Goal: Contribute content: Contribute content

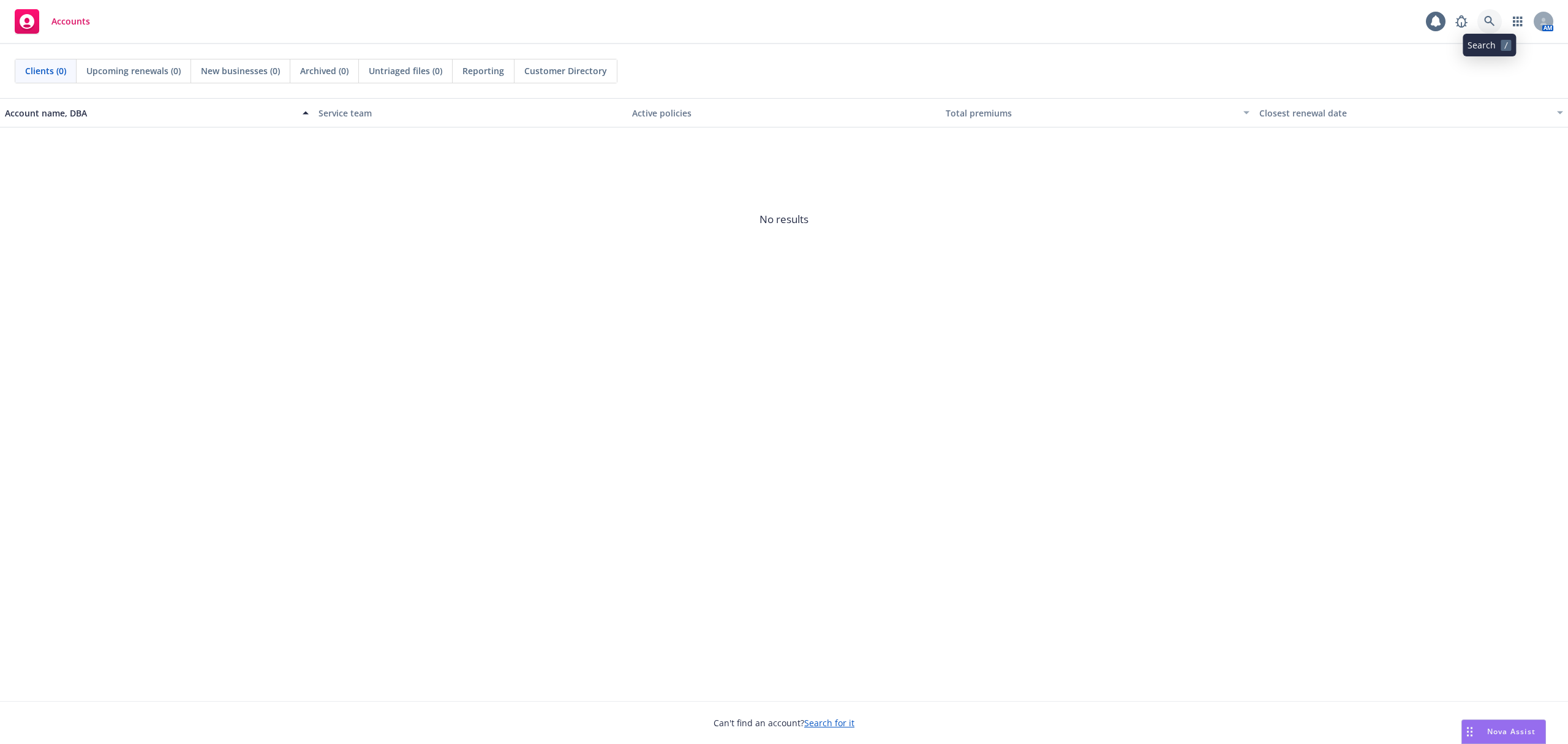
click at [1477, 20] on link at bounding box center [1489, 22] width 24 height 24
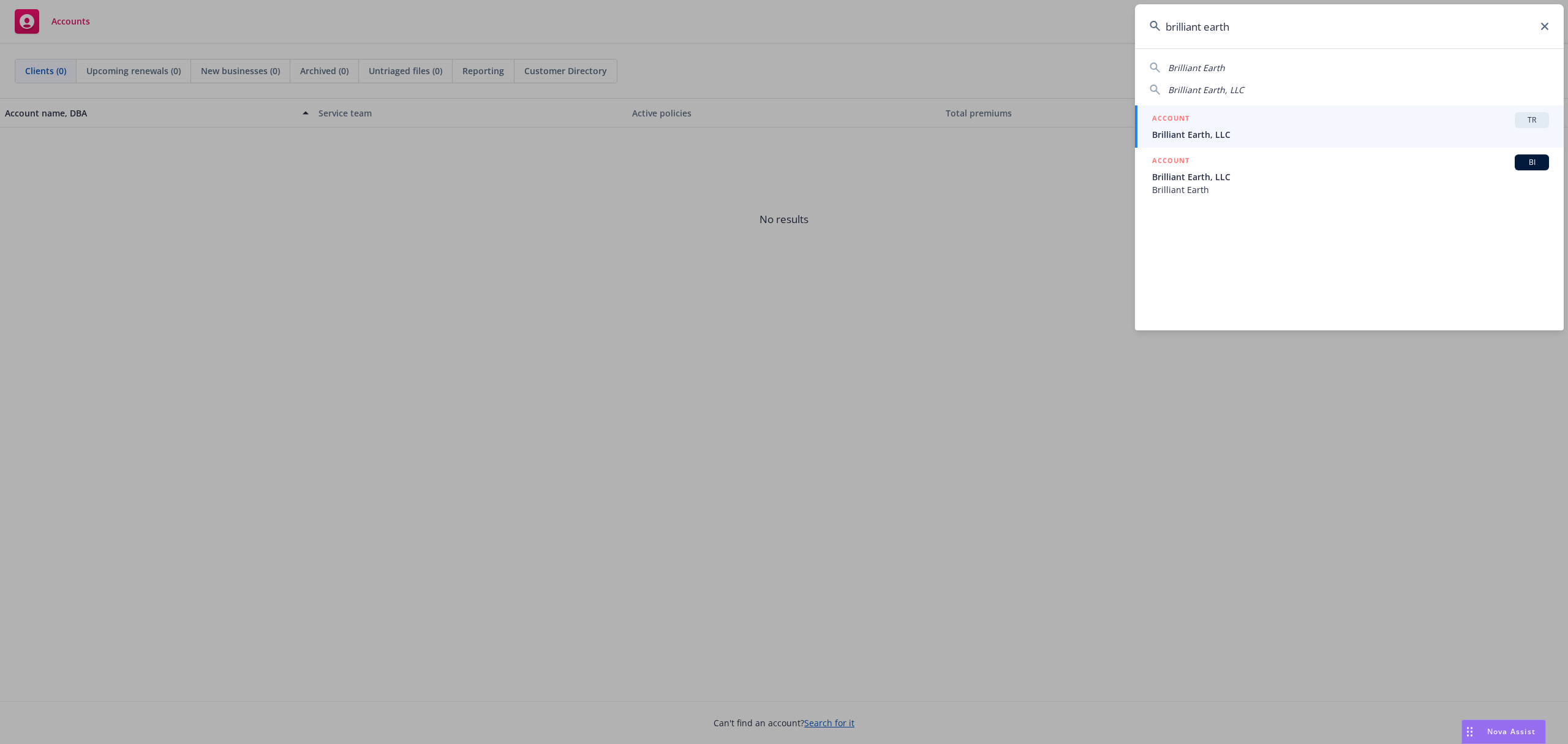
type input "brilliant earth"
click at [1319, 130] on span "Brilliant Earth, LLC" at bounding box center [1350, 135] width 397 height 13
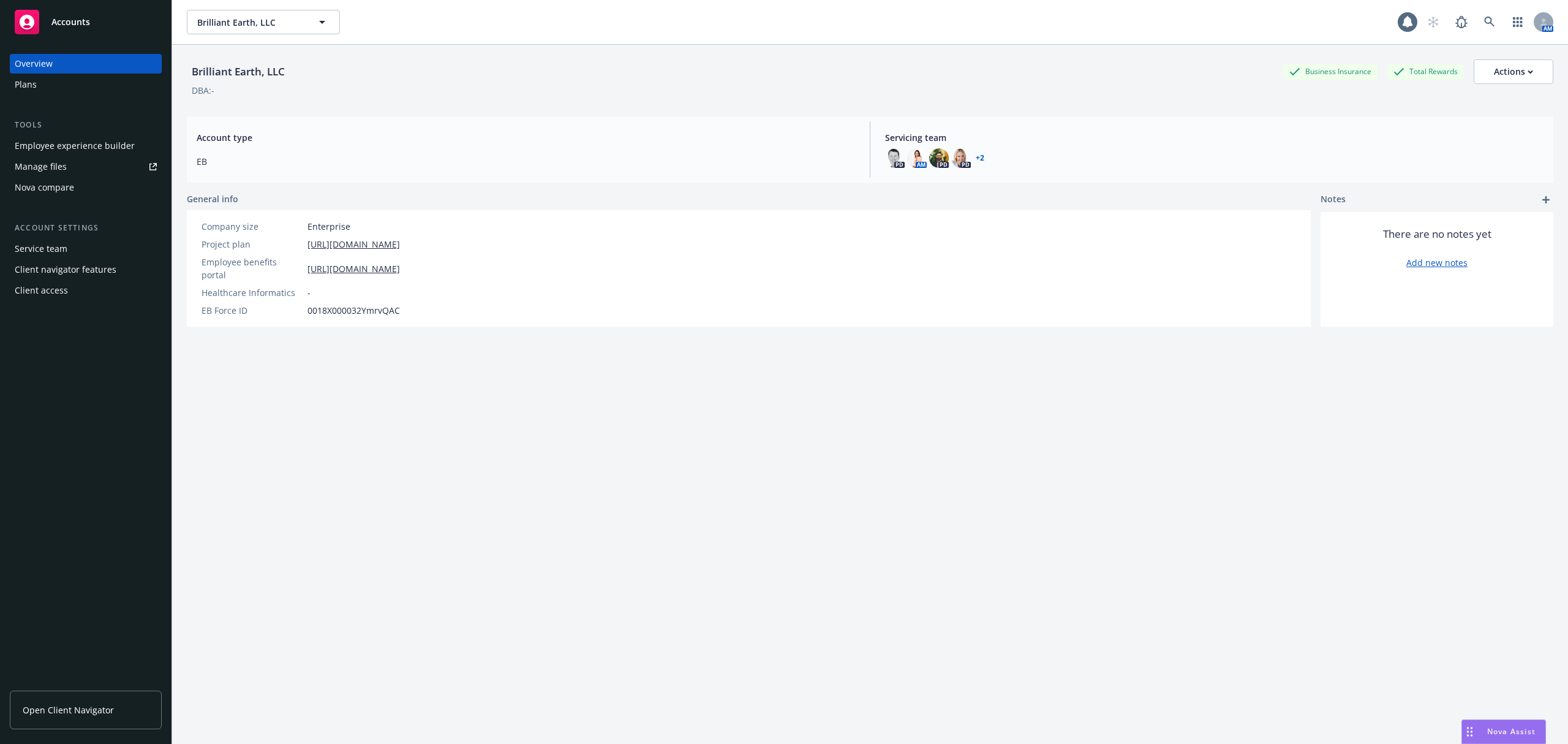
click at [81, 164] on link "Manage files" at bounding box center [85, 166] width 152 height 20
click at [84, 729] on div "Open Client Navigator" at bounding box center [85, 712] width 152 height 63
click at [91, 719] on link "Open Client Navigator" at bounding box center [85, 709] width 152 height 38
click at [315, 23] on icon "button" at bounding box center [323, 23] width 15 height 15
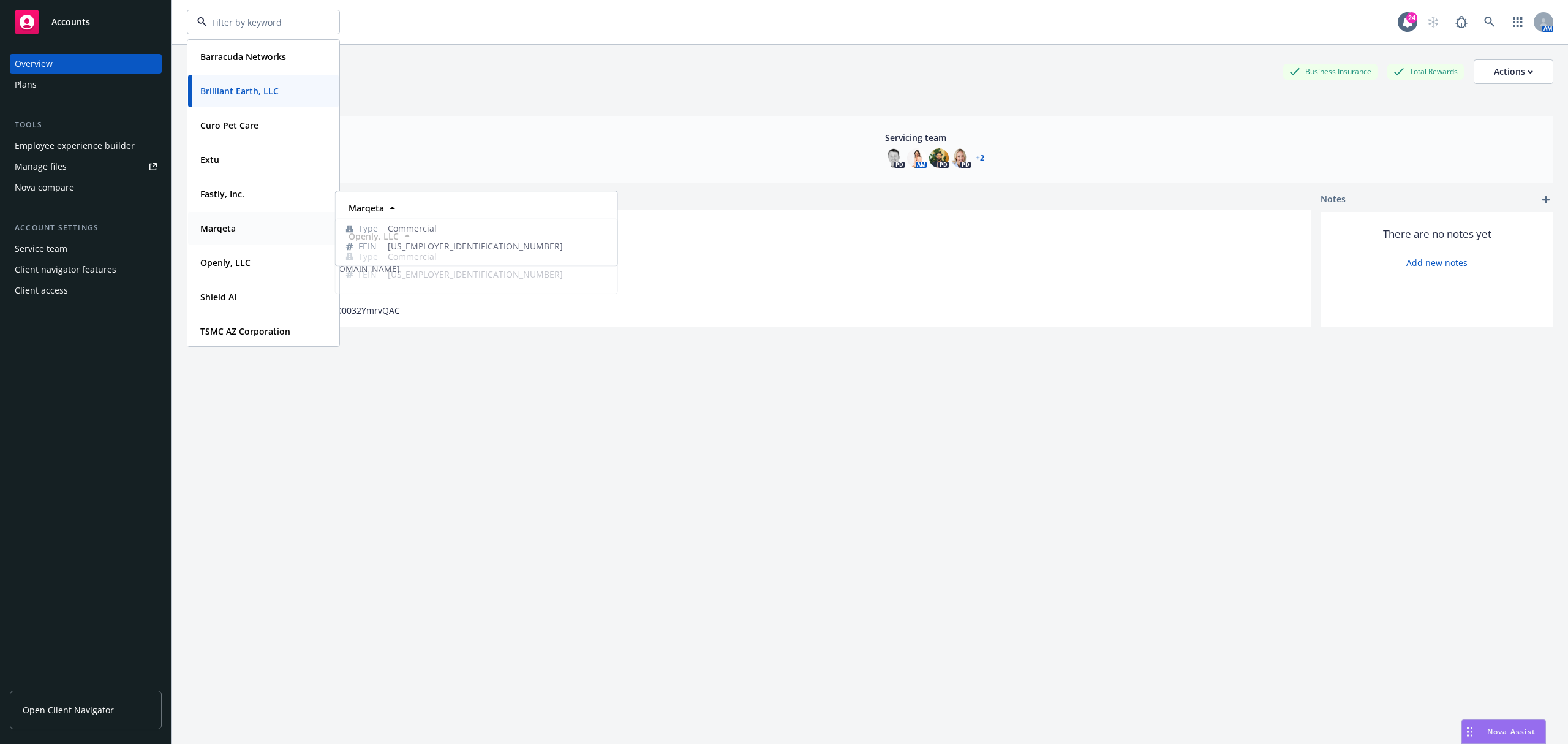
click at [255, 228] on div "Marqeta" at bounding box center [263, 228] width 136 height 18
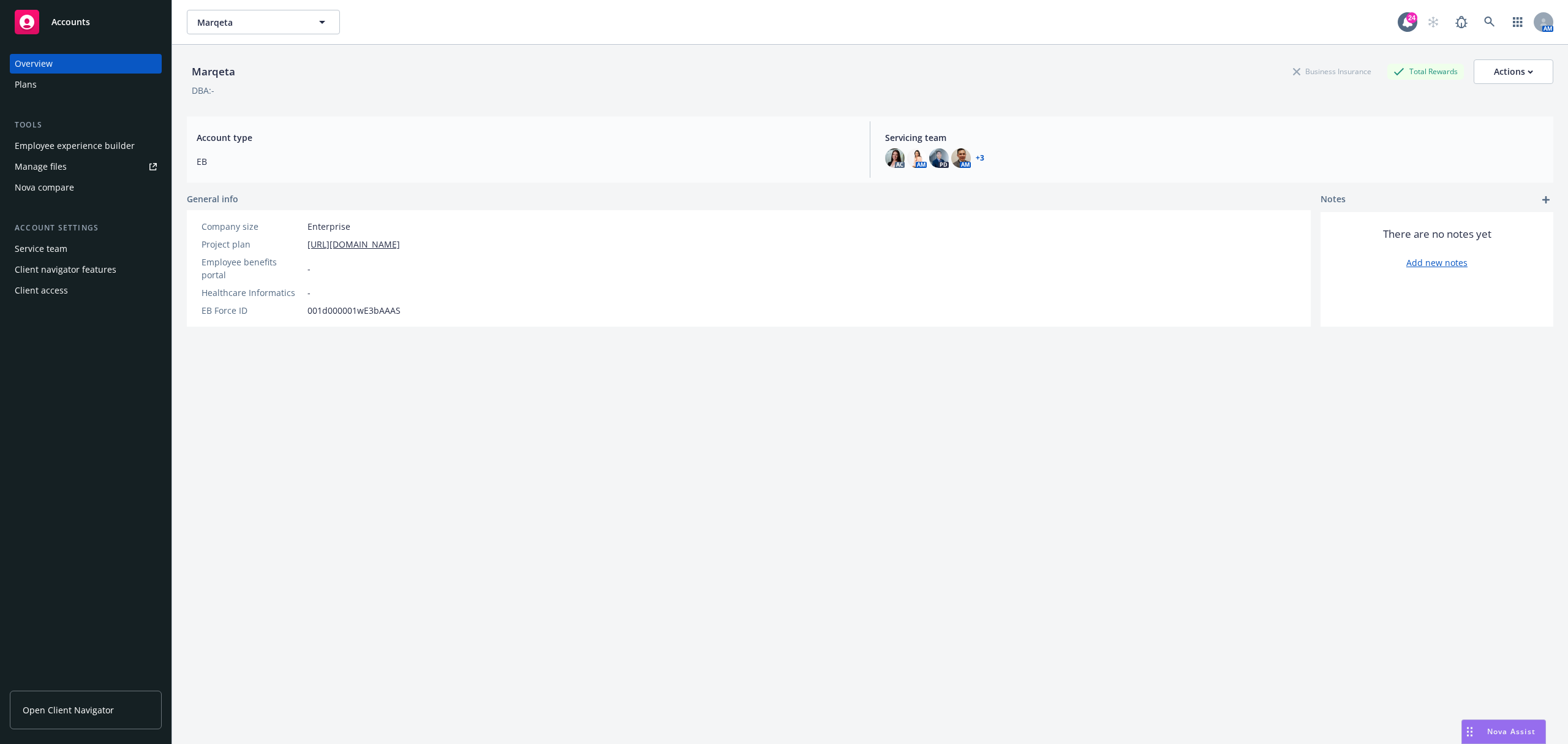
drag, startPoint x: 59, startPoint y: 156, endPoint x: 59, endPoint y: 165, distance: 9.0
click at [59, 156] on div "Employee experience builder Manage files Nova compare" at bounding box center [85, 166] width 152 height 61
click at [59, 165] on div "Manage files" at bounding box center [41, 166] width 53 height 20
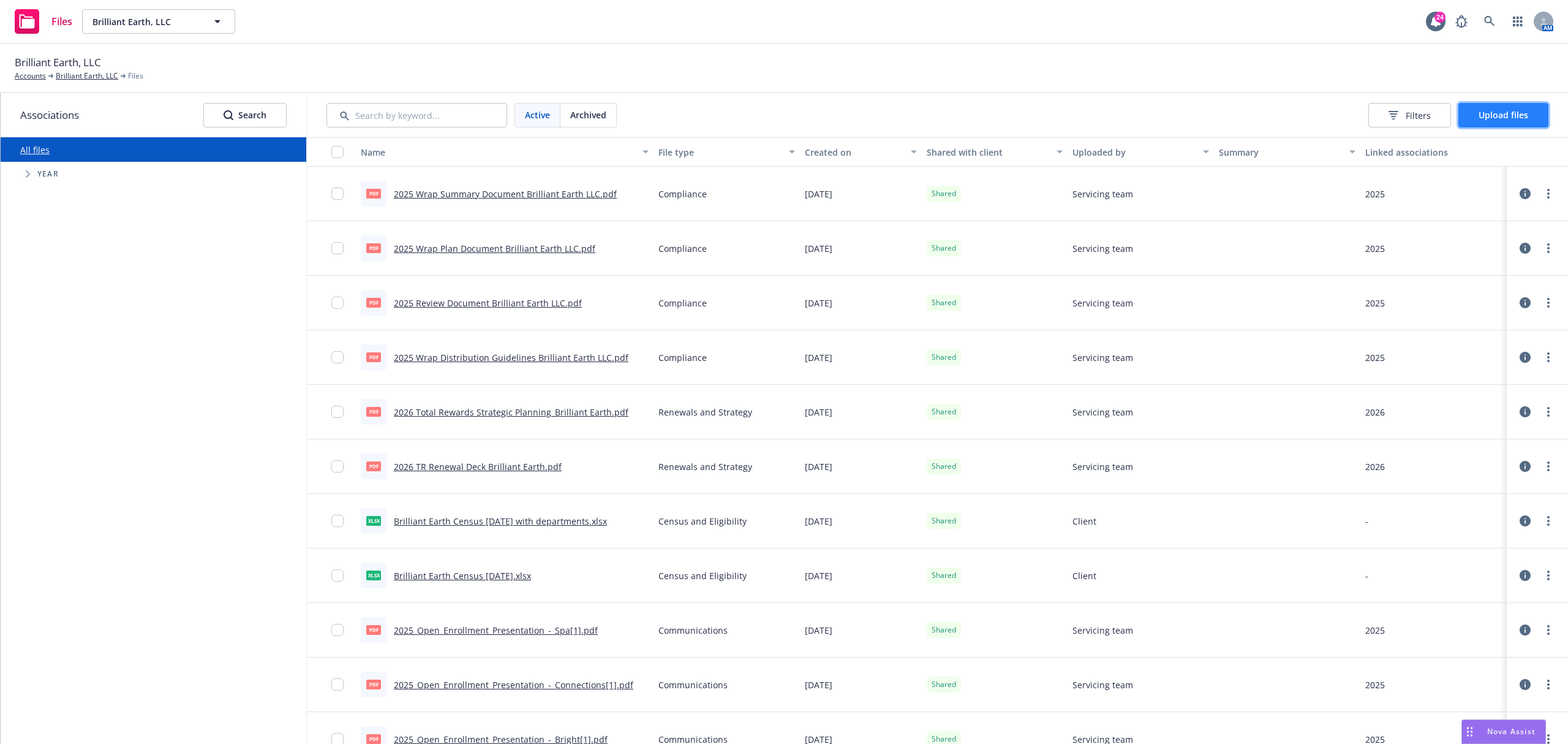
click at [1480, 119] on span "Upload files" at bounding box center [1503, 114] width 50 height 11
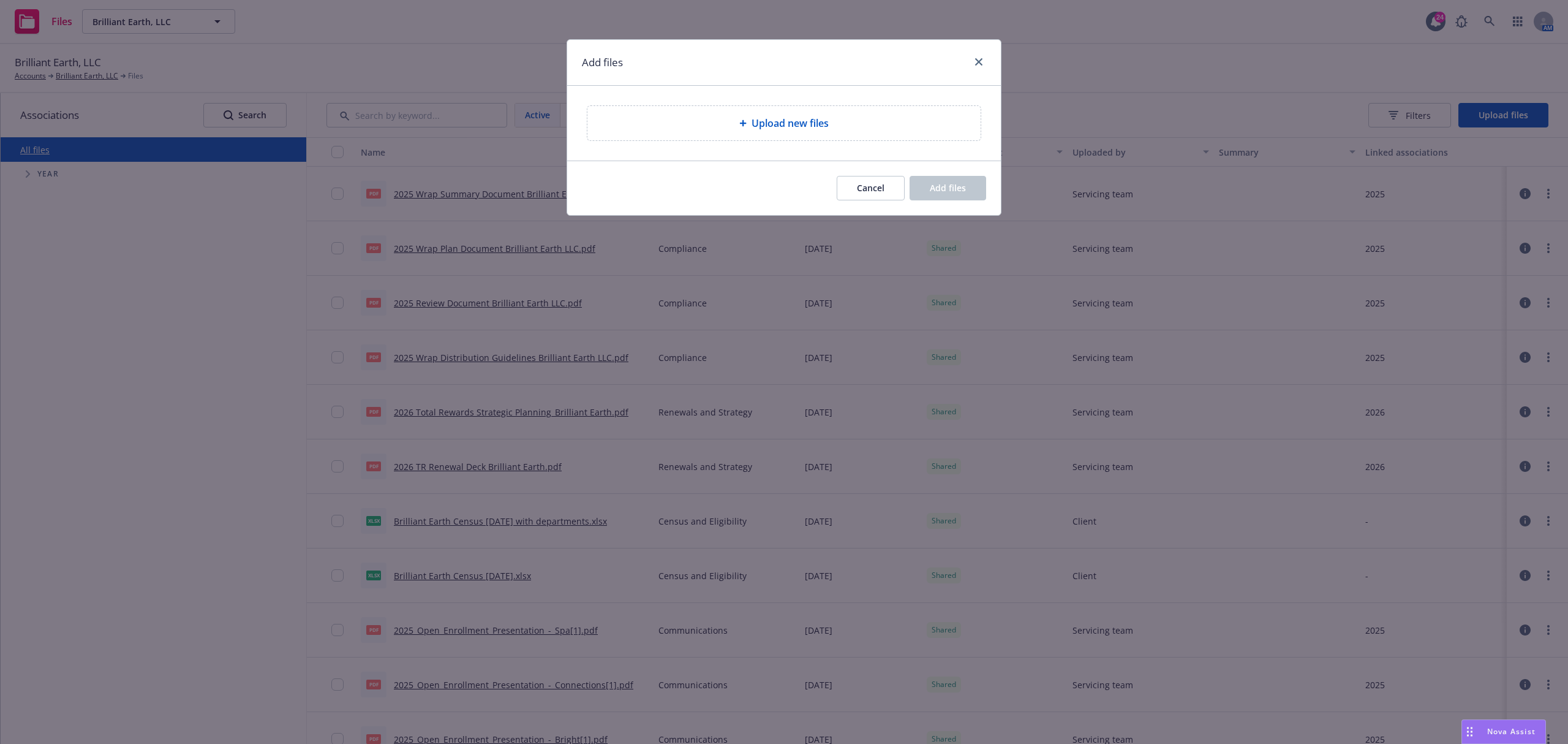
click at [933, 143] on div "Upload new files" at bounding box center [784, 123] width 433 height 75
click at [933, 135] on div "Upload new files" at bounding box center [783, 123] width 393 height 35
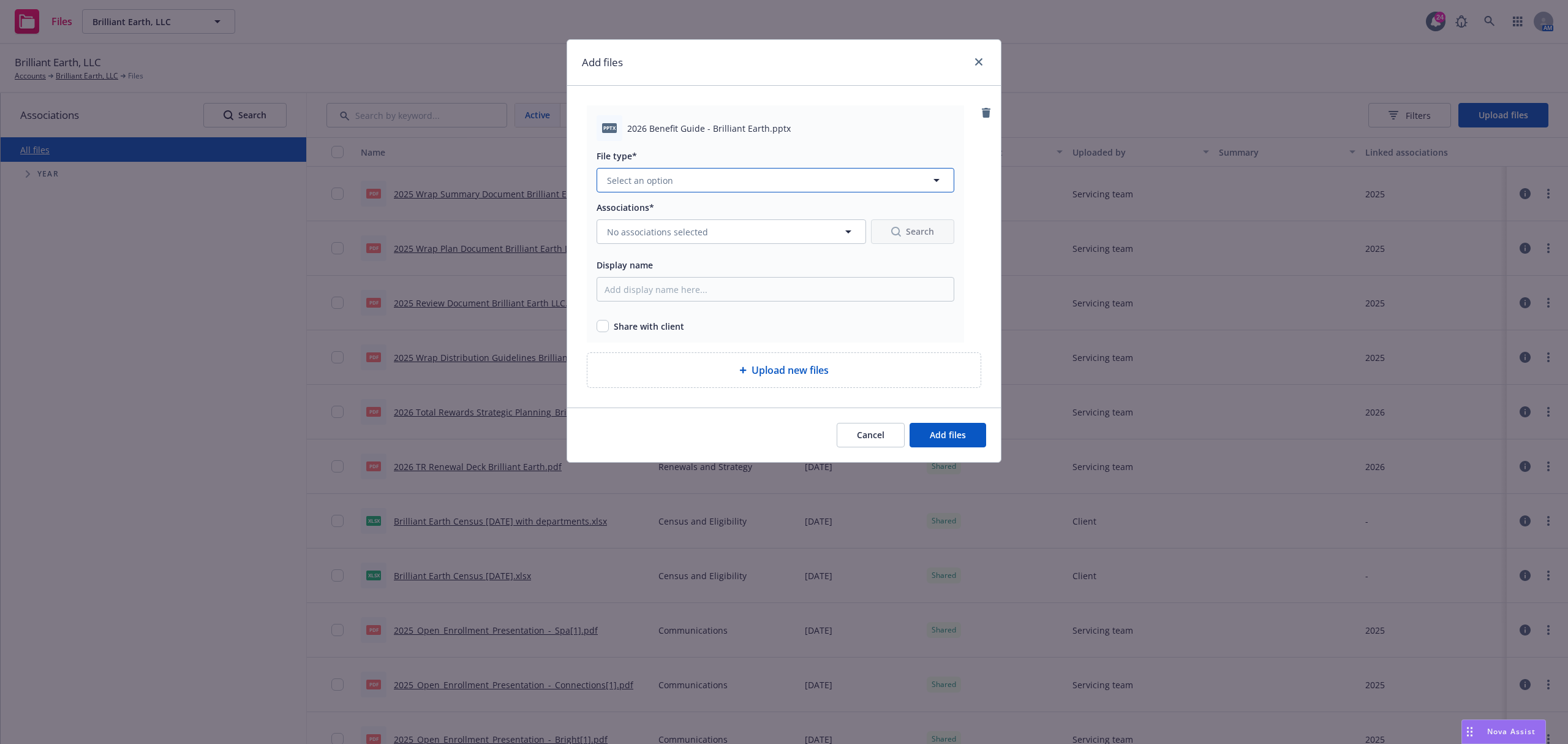
click at [741, 177] on button "Select an option" at bounding box center [775, 180] width 357 height 24
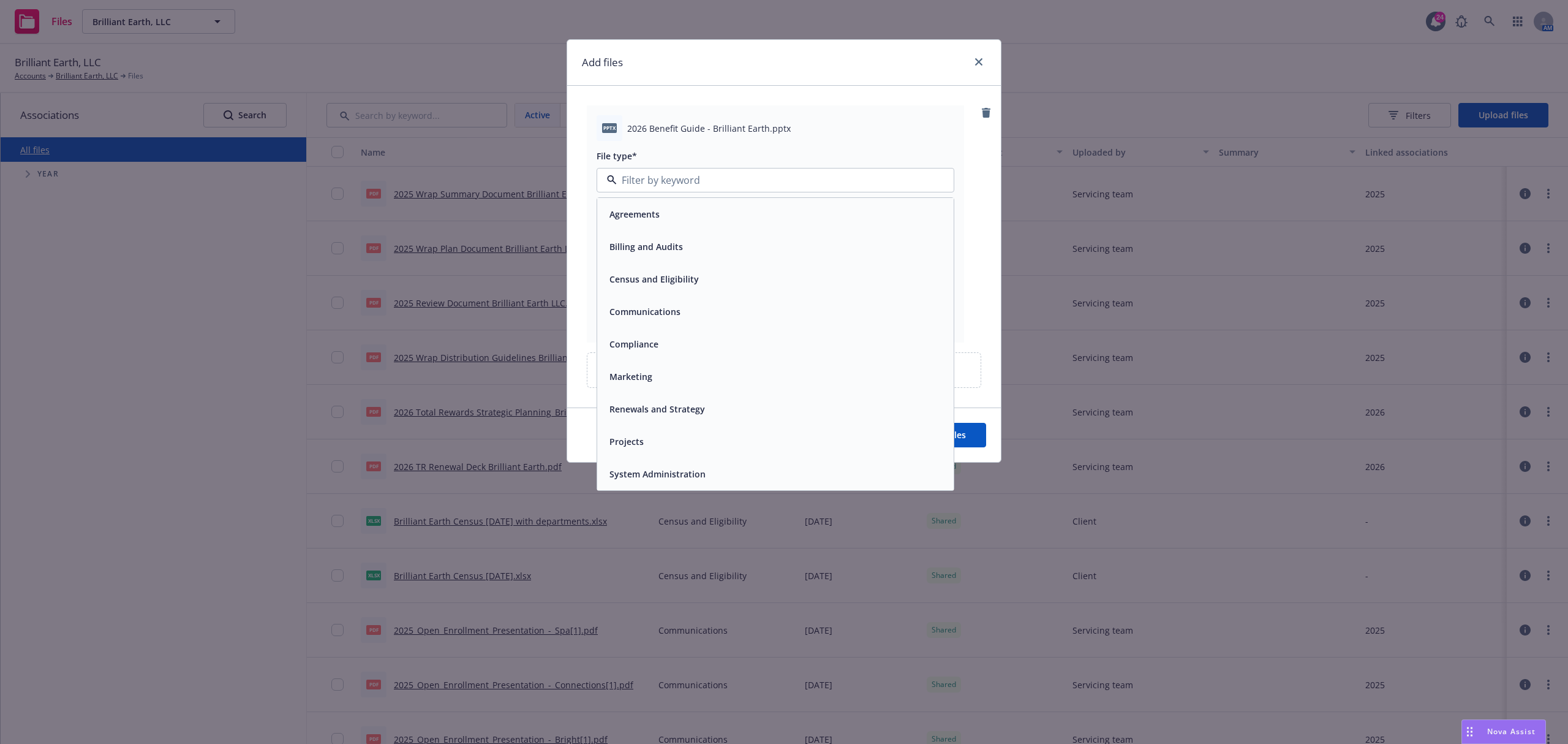
click at [723, 311] on div "Communications" at bounding box center [776, 311] width 341 height 18
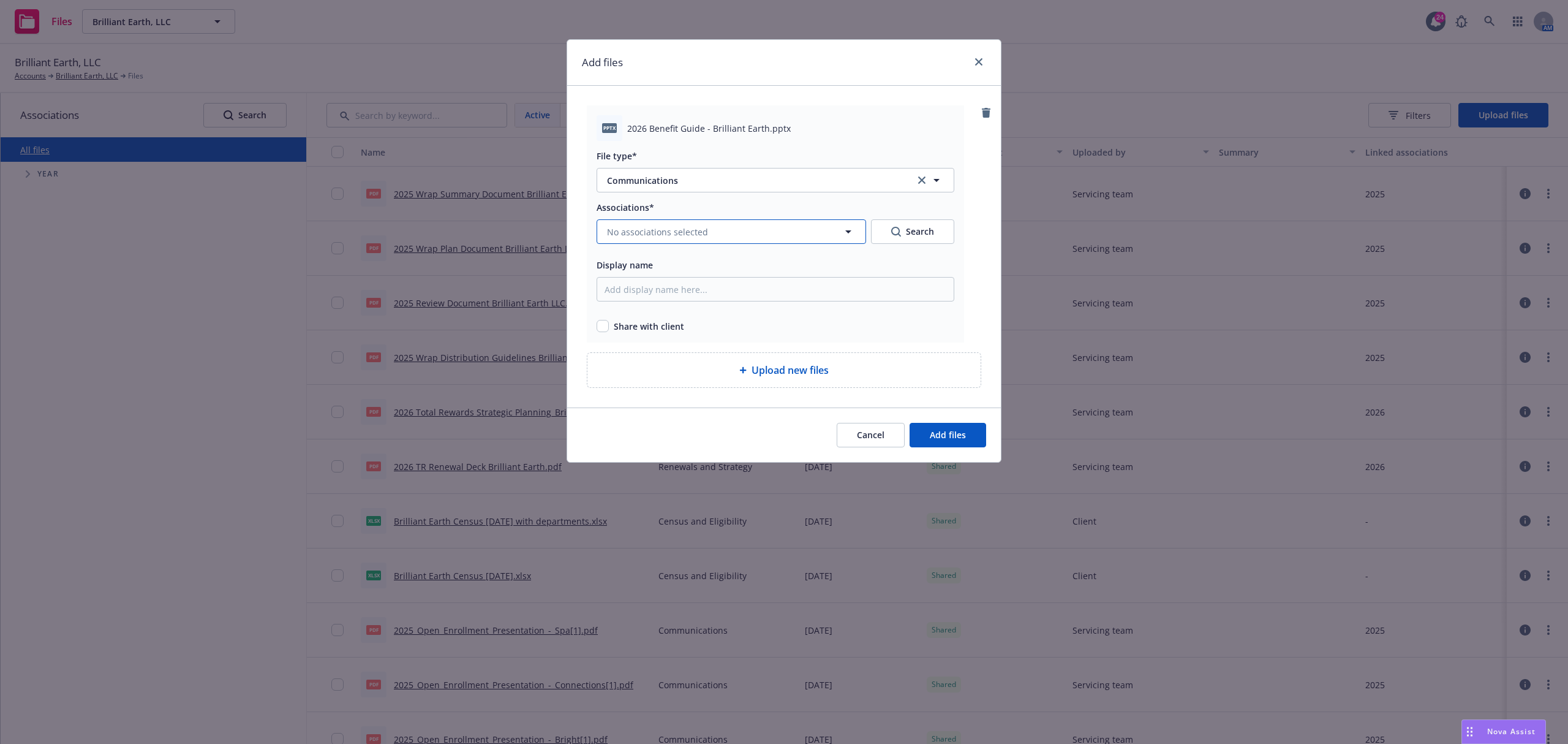
click at [727, 241] on button "No associations selected" at bounding box center [731, 232] width 269 height 24
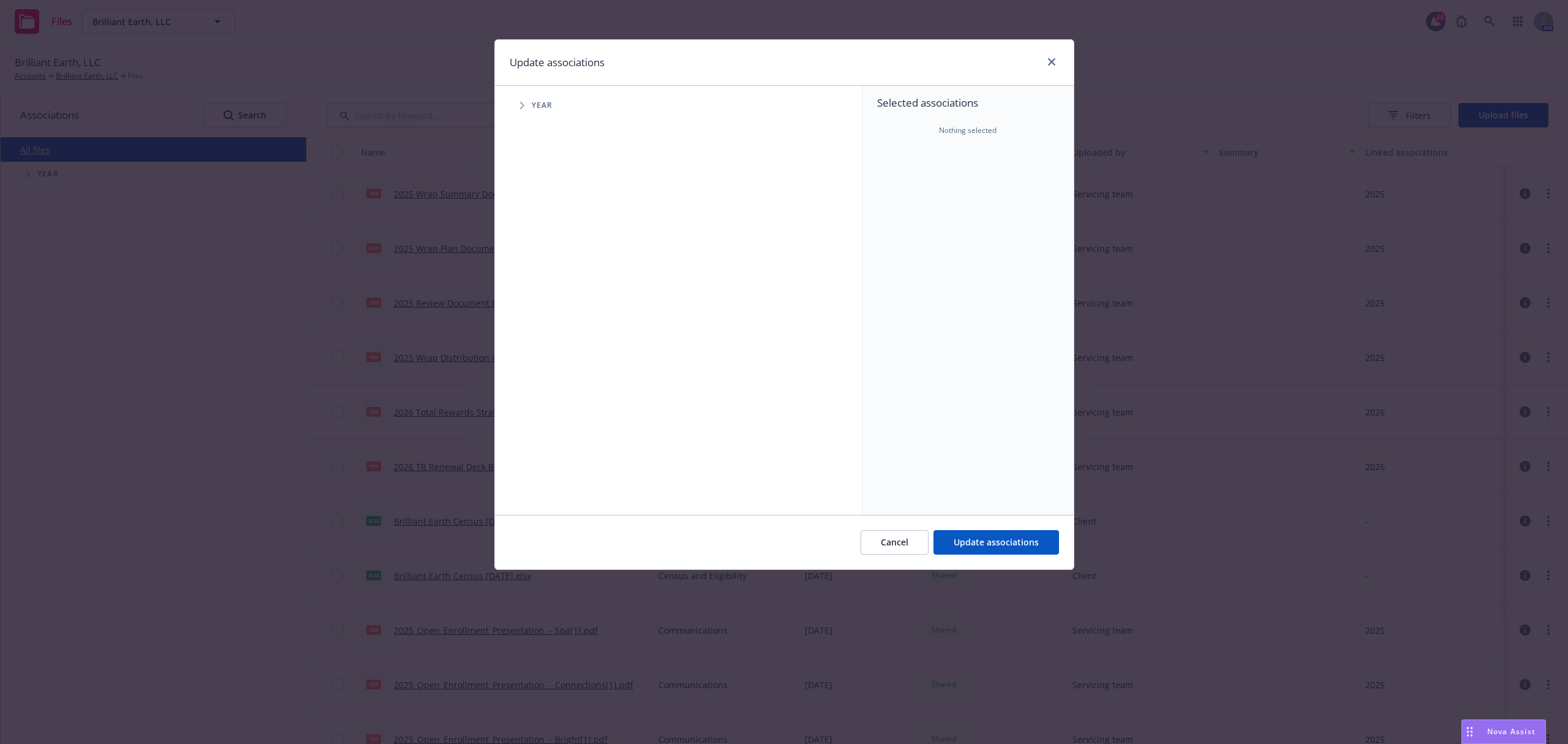
click at [519, 107] on span "Tree Example" at bounding box center [521, 105] width 20 height 20
click at [547, 311] on div "2026 Year" at bounding box center [565, 301] width 37 height 23
click at [549, 308] on div "2026 Year" at bounding box center [565, 301] width 37 height 23
click at [551, 308] on input "Tree Example" at bounding box center [552, 301] width 12 height 12
checkbox input "true"
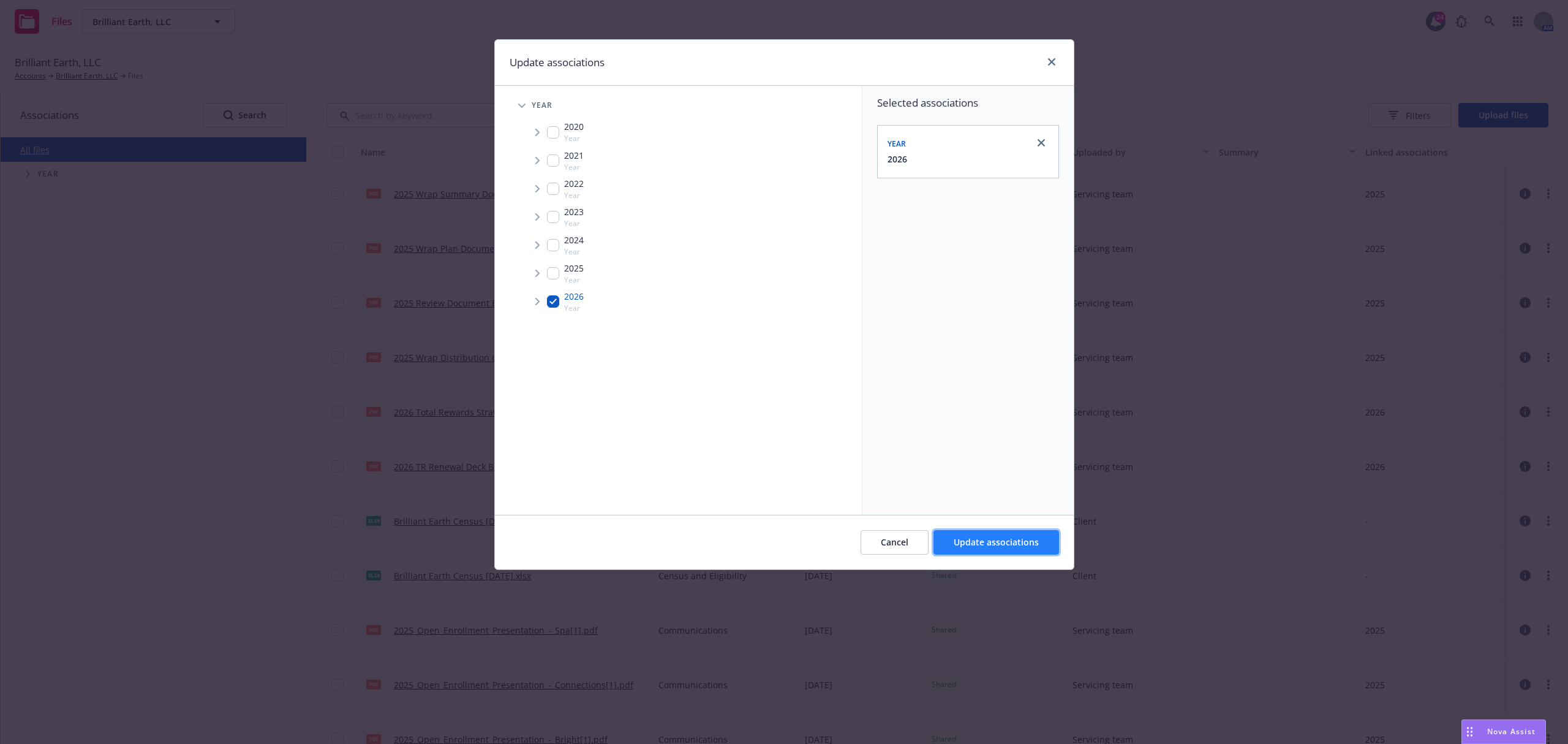
click at [1005, 538] on span "Update associations" at bounding box center [996, 542] width 85 height 11
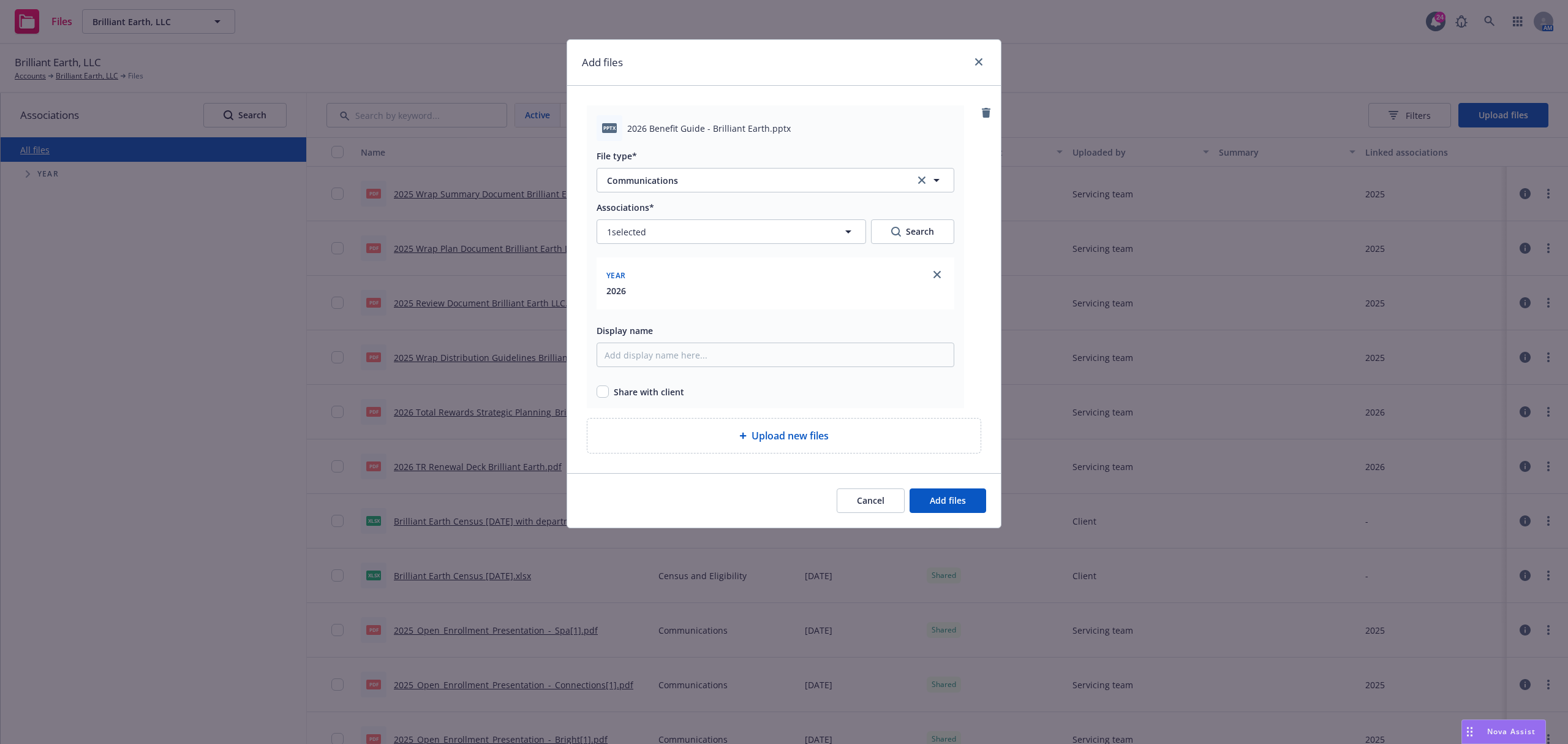
click at [598, 402] on div "pptx 2026 Benefit Guide - Brilliant Earth.pptx File type* Communications Commun…" at bounding box center [776, 256] width 377 height 303
click at [601, 398] on input "checkbox" at bounding box center [602, 391] width 12 height 12
checkbox input "true"
click at [947, 489] on button "Add files" at bounding box center [948, 501] width 77 height 24
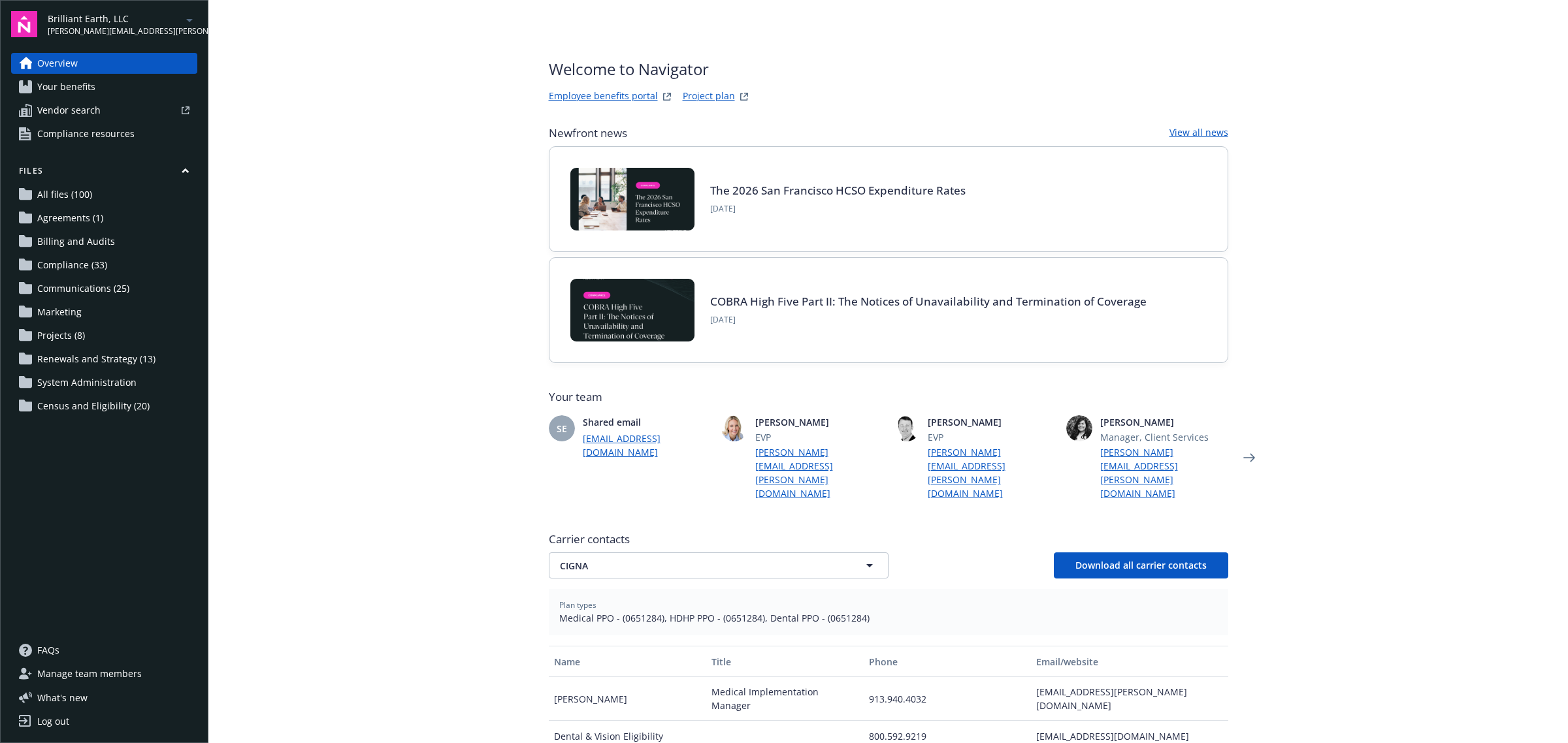
click at [70, 298] on span "Communications (25)" at bounding box center [83, 288] width 92 height 21
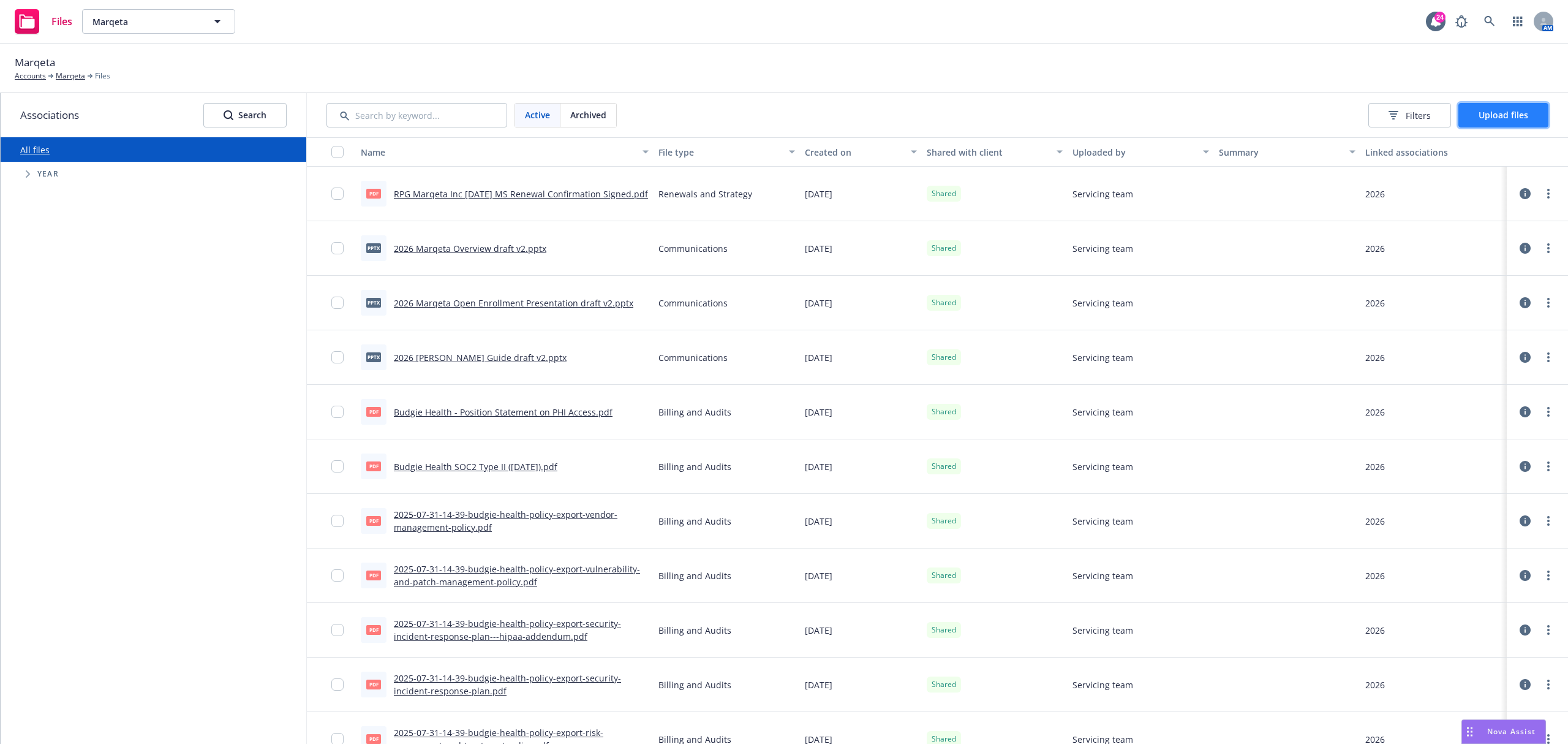
click at [1527, 115] on span "Upload files" at bounding box center [1503, 114] width 50 height 11
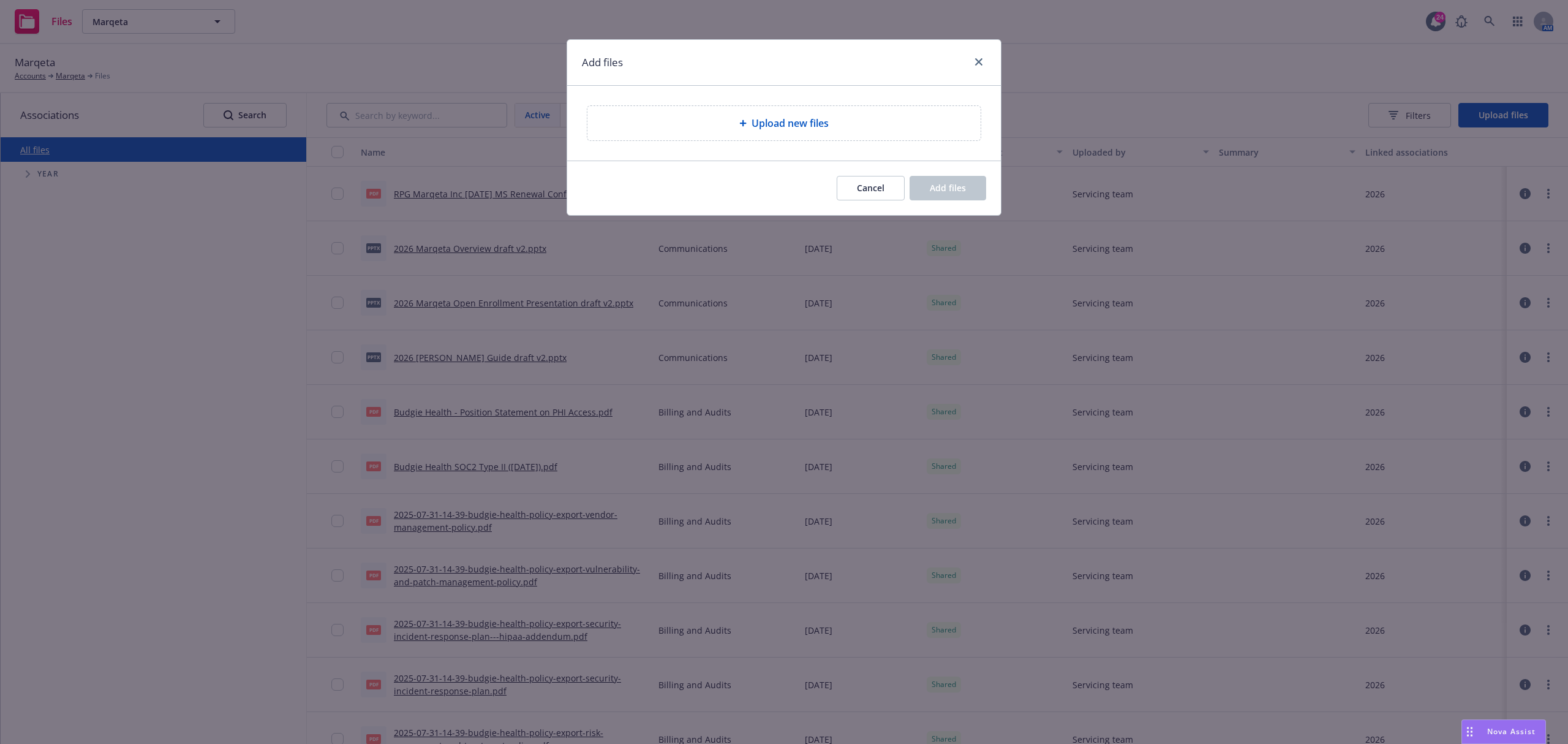
click at [718, 128] on div "Upload new files" at bounding box center [784, 123] width 373 height 15
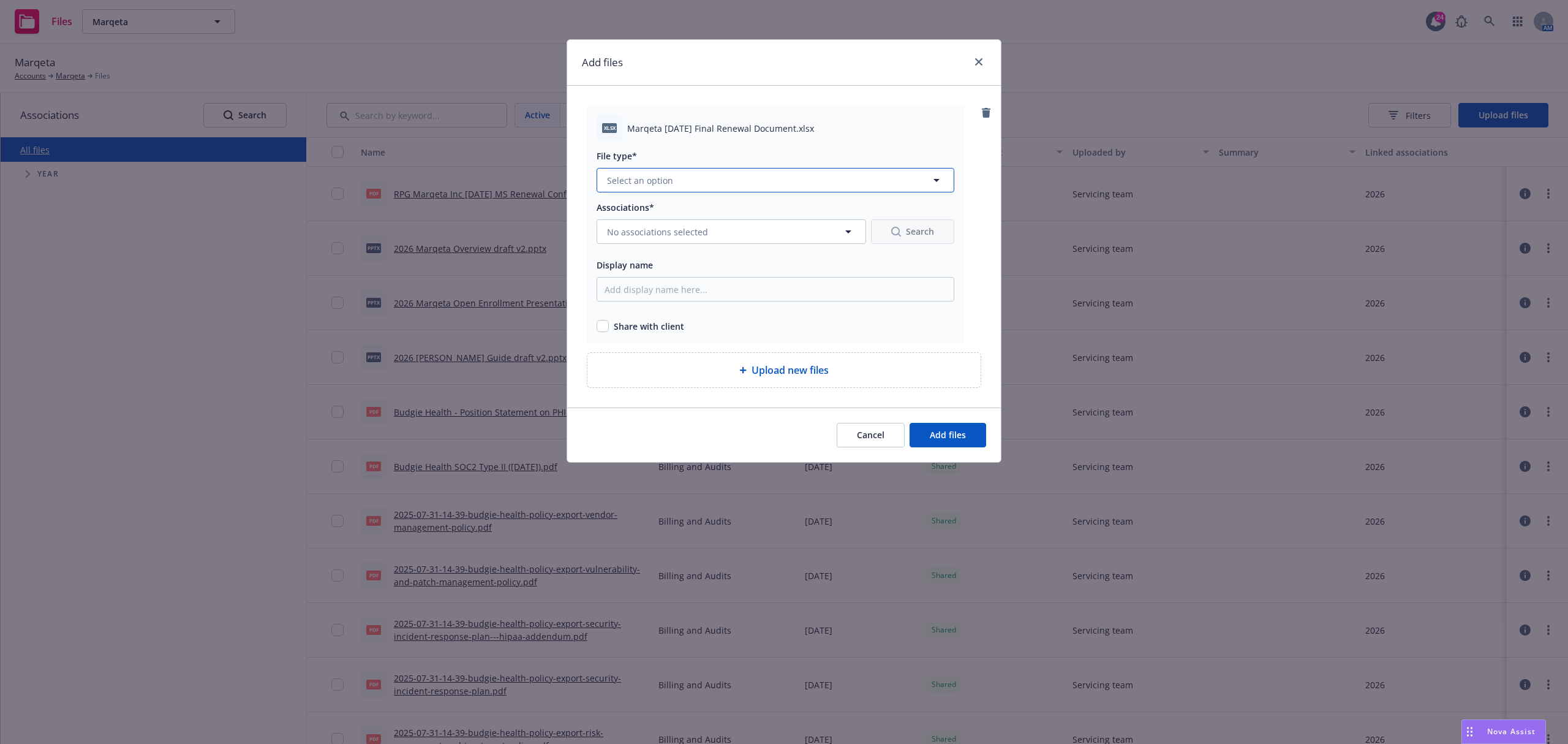
click at [780, 190] on button "Select an option" at bounding box center [775, 180] width 357 height 24
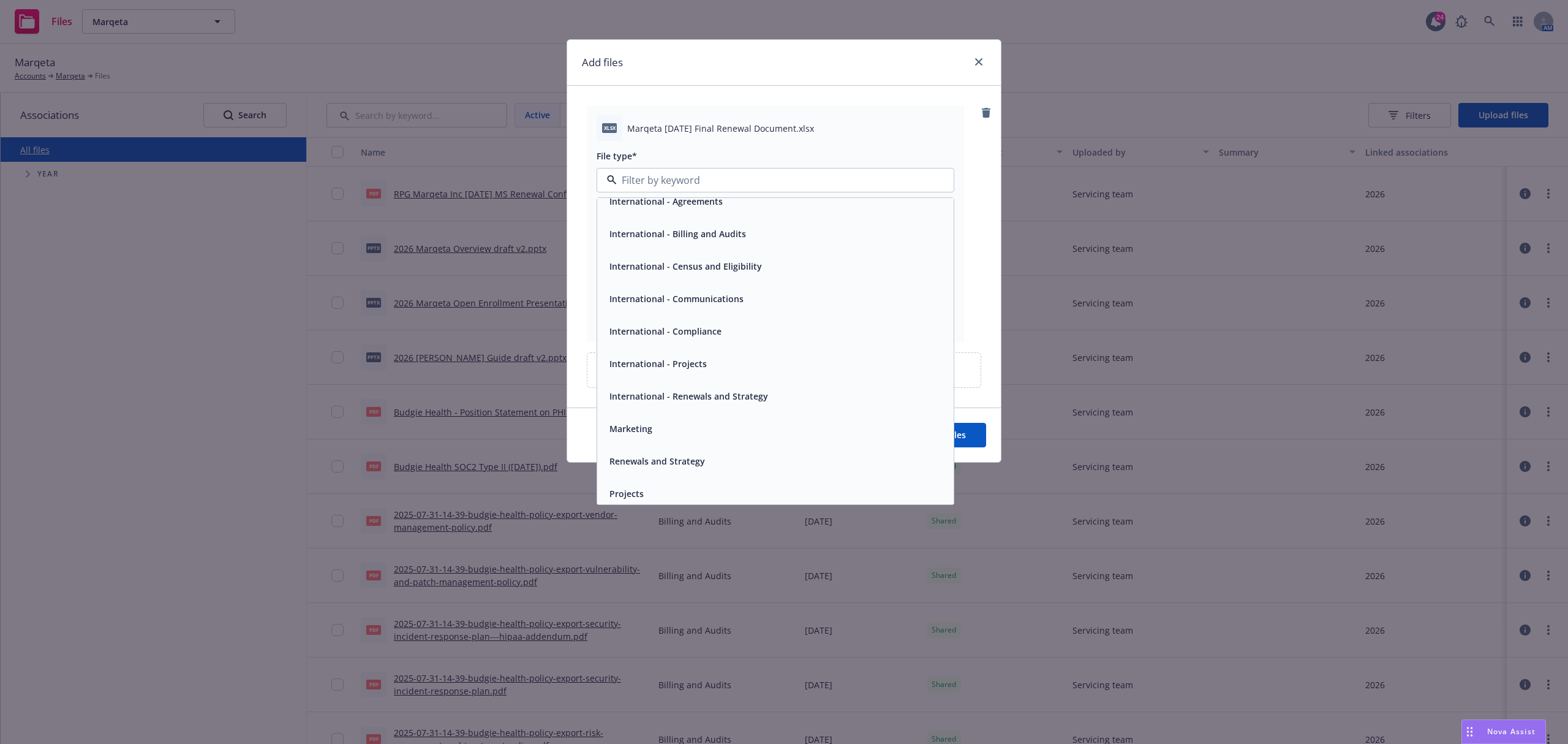
scroll to position [213, 0]
click at [716, 351] on div "International - Renewals and Strategy" at bounding box center [687, 357] width 166 height 18
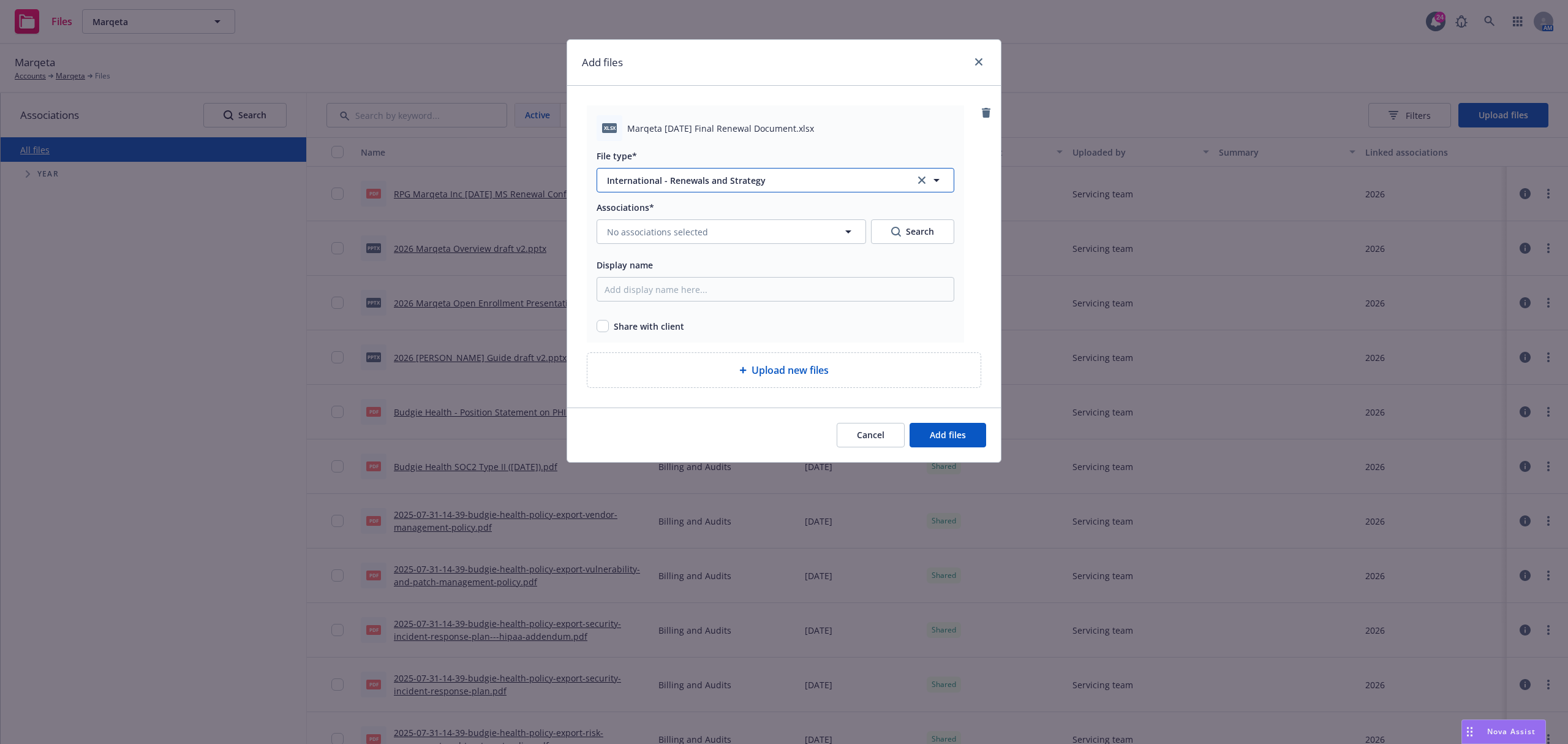
click at [733, 179] on span "International - Renewals and Strategy" at bounding box center [751, 181] width 290 height 13
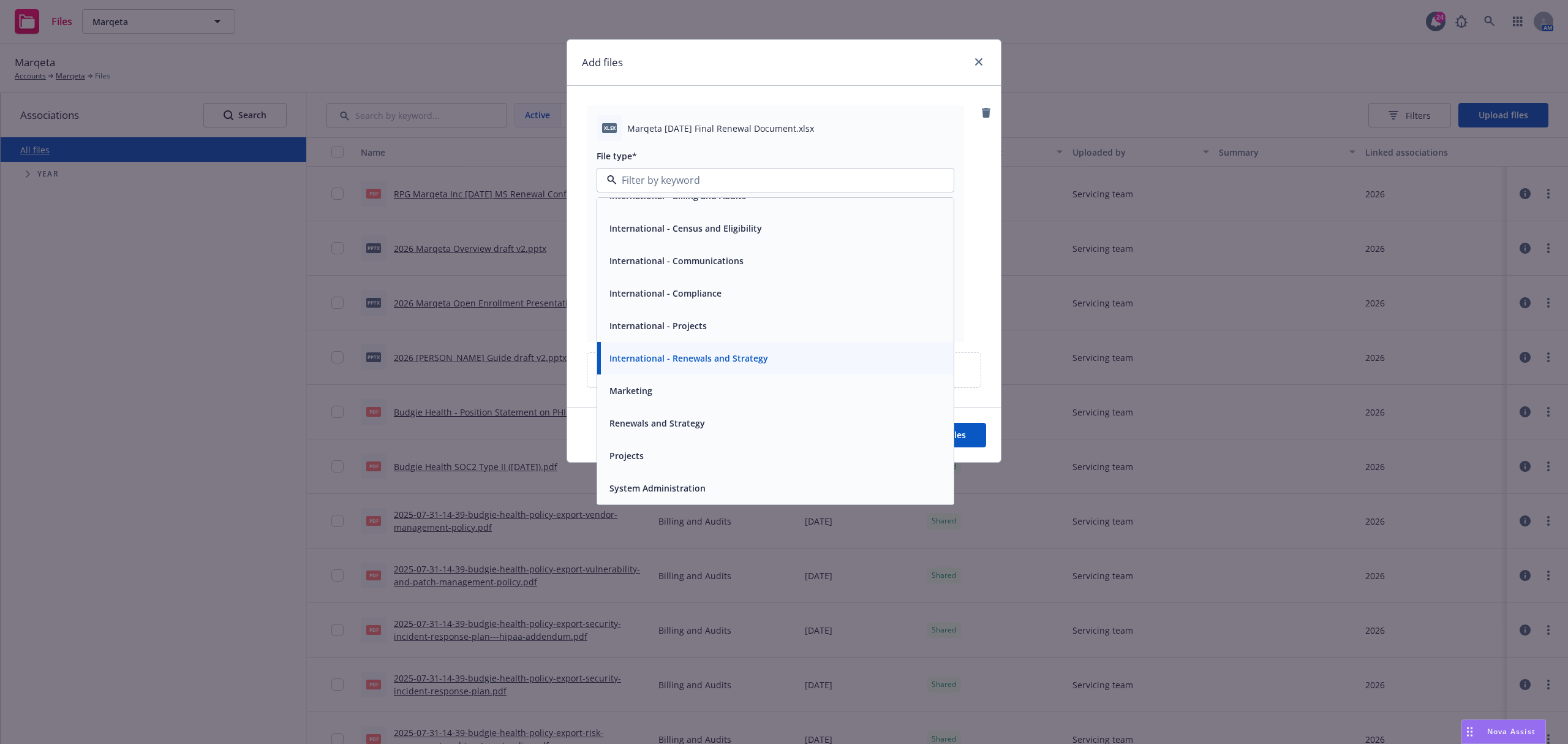
click at [682, 422] on span "Renewals and Strategy" at bounding box center [657, 423] width 96 height 13
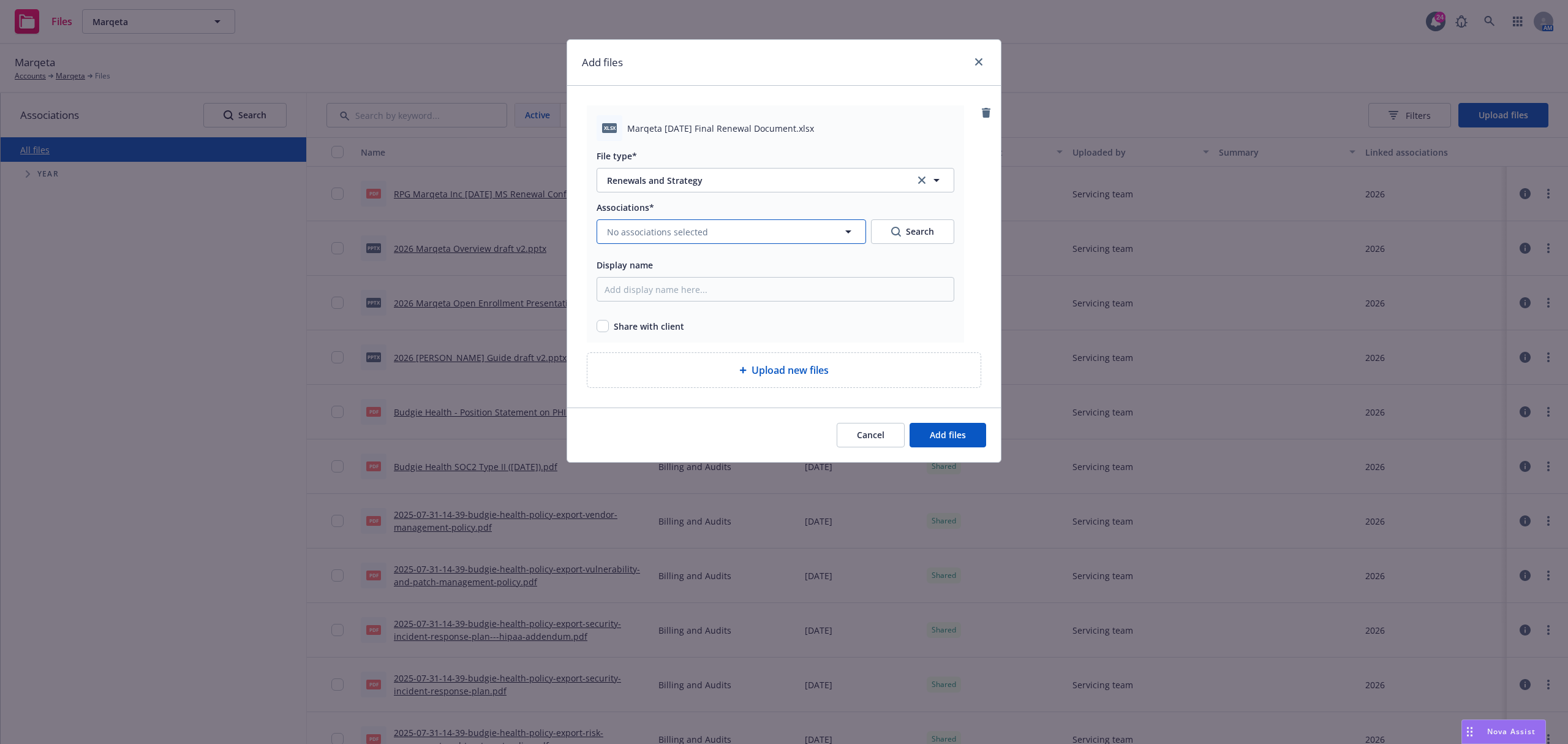
click at [763, 235] on button "No associations selected" at bounding box center [731, 232] width 269 height 24
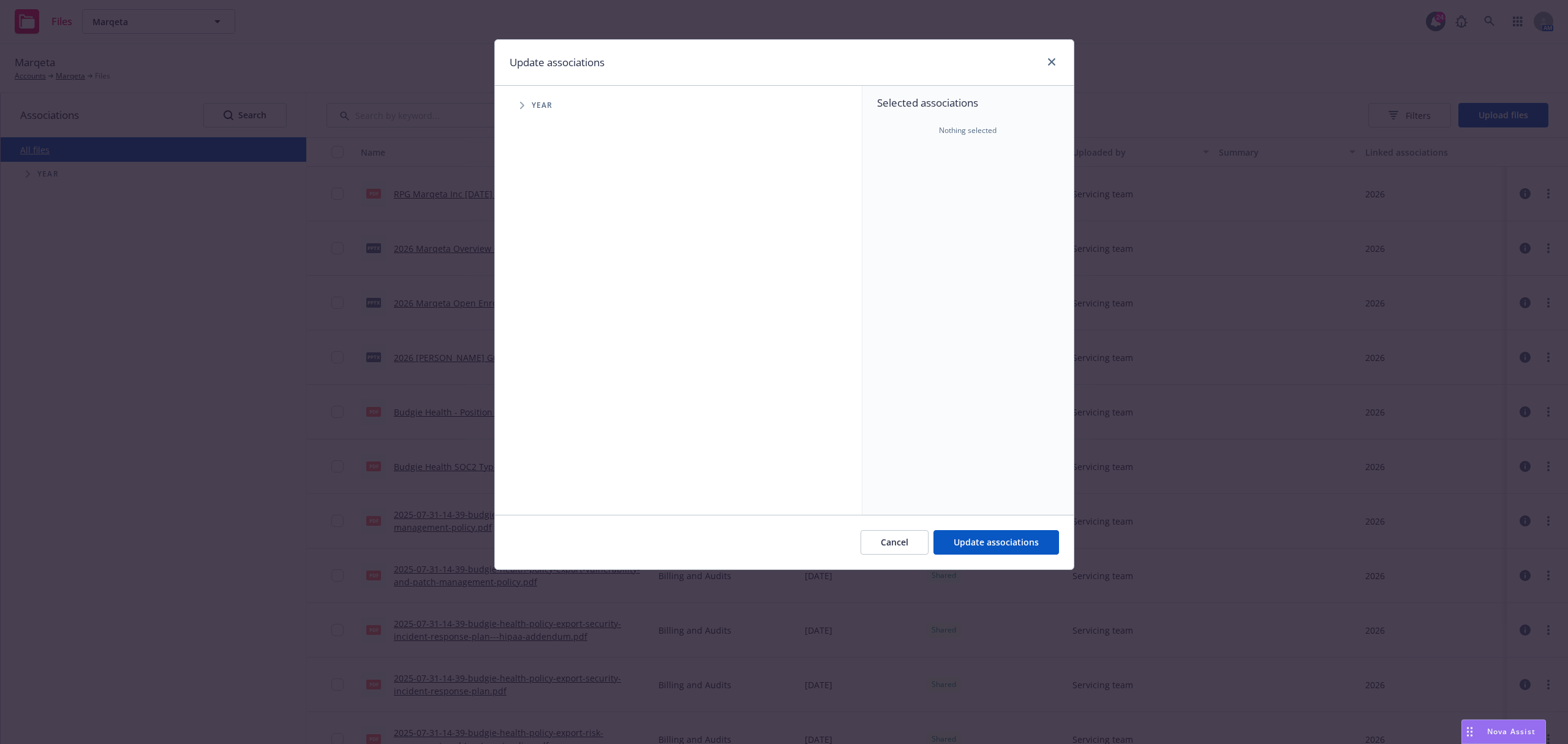
click at [520, 109] on icon "Tree Example" at bounding box center [522, 105] width 5 height 8
click at [553, 295] on div "2026 Year" at bounding box center [565, 301] width 37 height 23
click at [552, 307] on input "Tree Example" at bounding box center [552, 301] width 12 height 12
checkbox input "true"
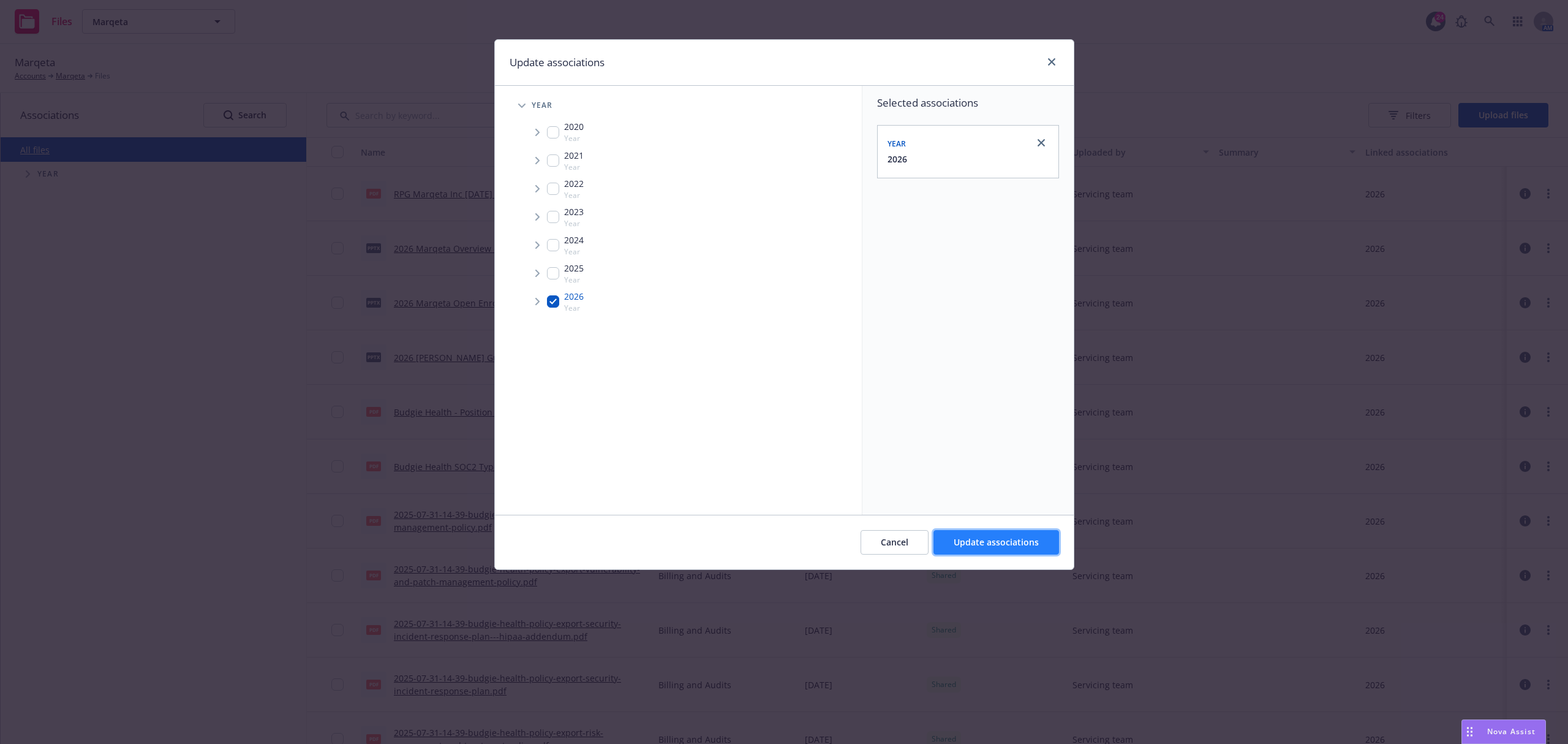
click at [1039, 544] on button "Update associations" at bounding box center [996, 542] width 126 height 24
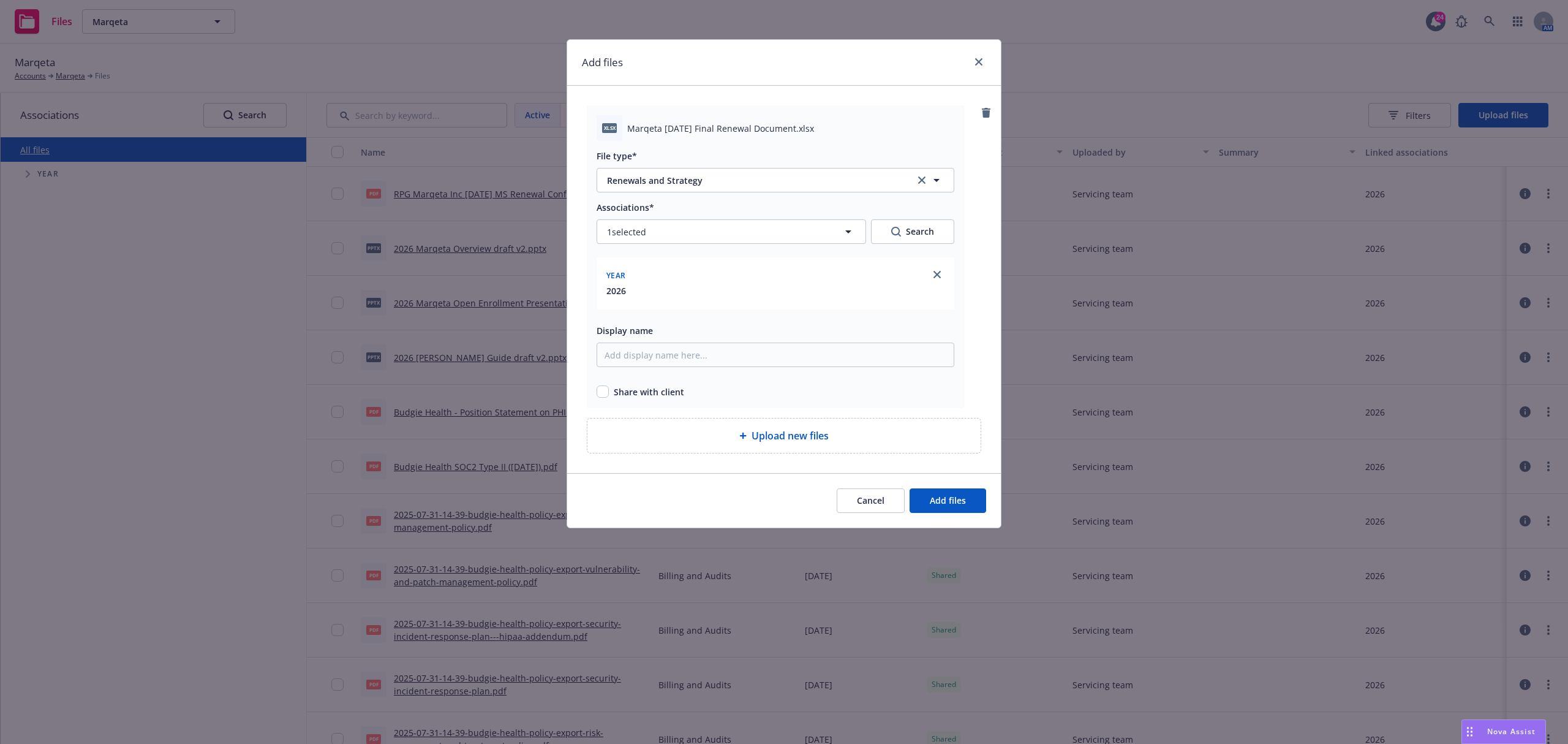
click at [669, 395] on span "Share with client" at bounding box center [648, 392] width 70 height 13
click at [598, 395] on input "checkbox" at bounding box center [602, 391] width 12 height 12
checkbox input "true"
click at [948, 503] on span "Add files" at bounding box center [948, 500] width 37 height 11
